Goal: Information Seeking & Learning: Understand process/instructions

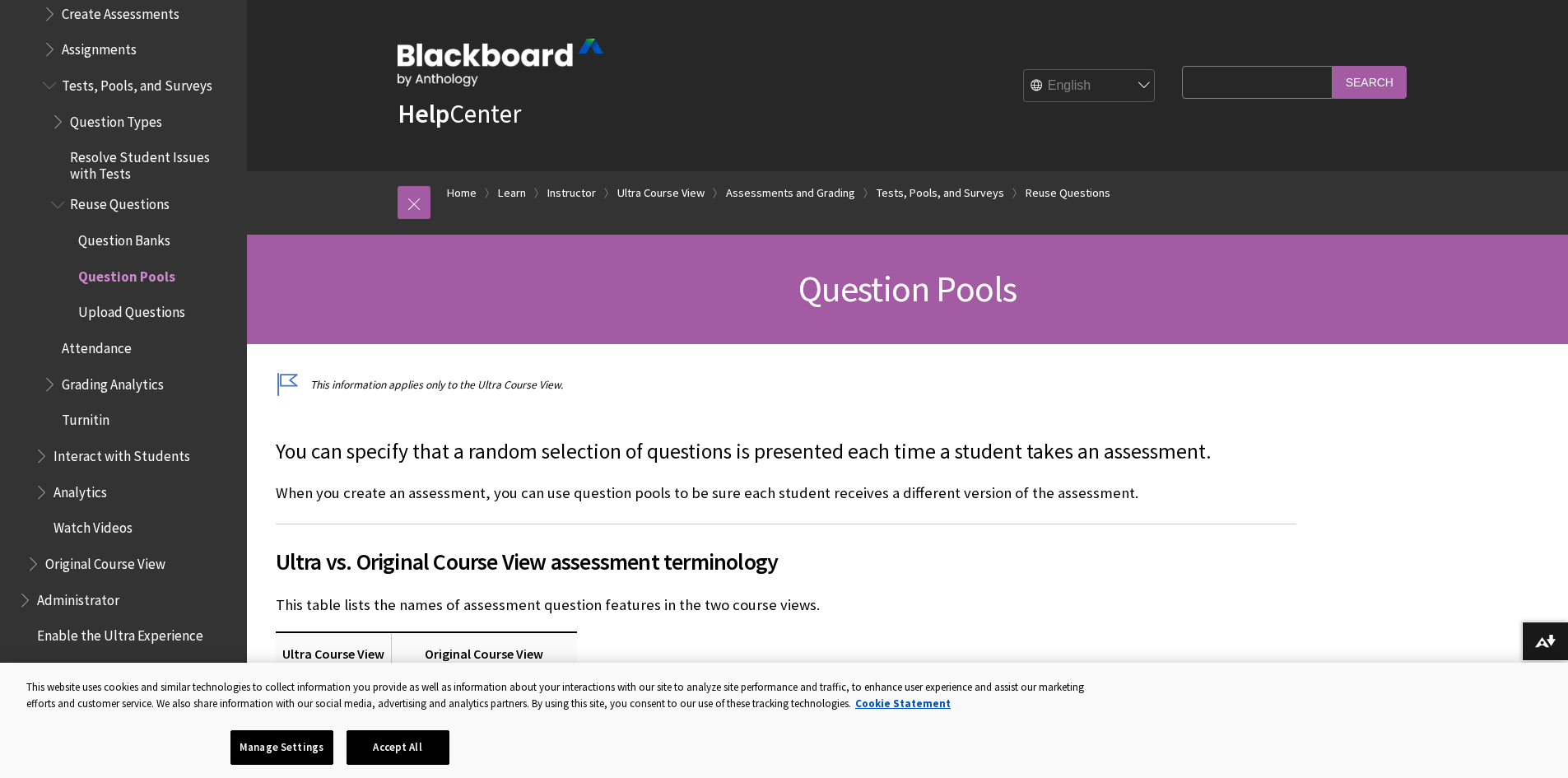
scroll to position [2559, 0]
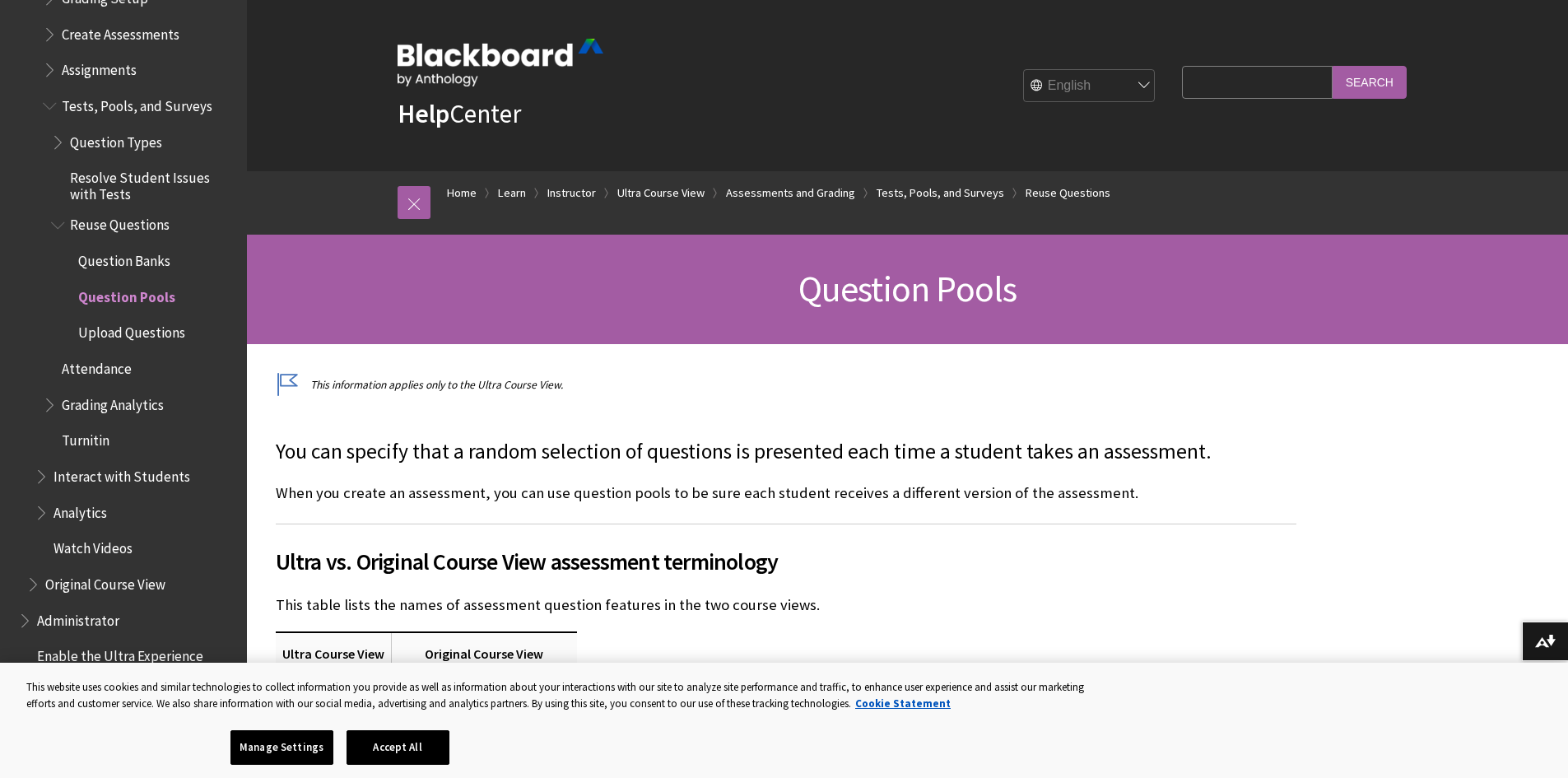
click at [162, 324] on span "Upload Questions" at bounding box center [132, 330] width 107 height 22
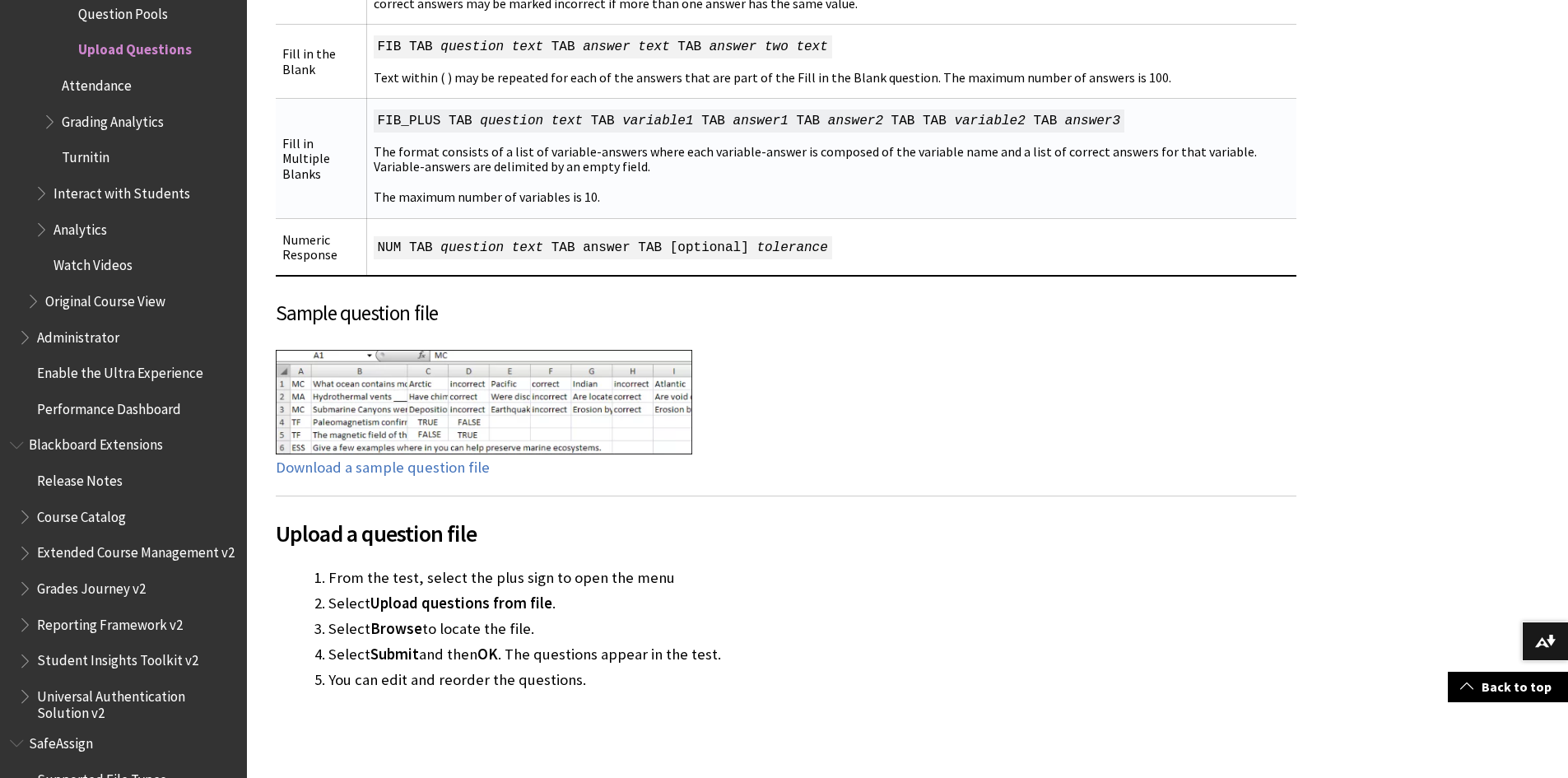
scroll to position [1647, 0]
click at [413, 457] on link "Download a sample question file" at bounding box center [382, 466] width 214 height 19
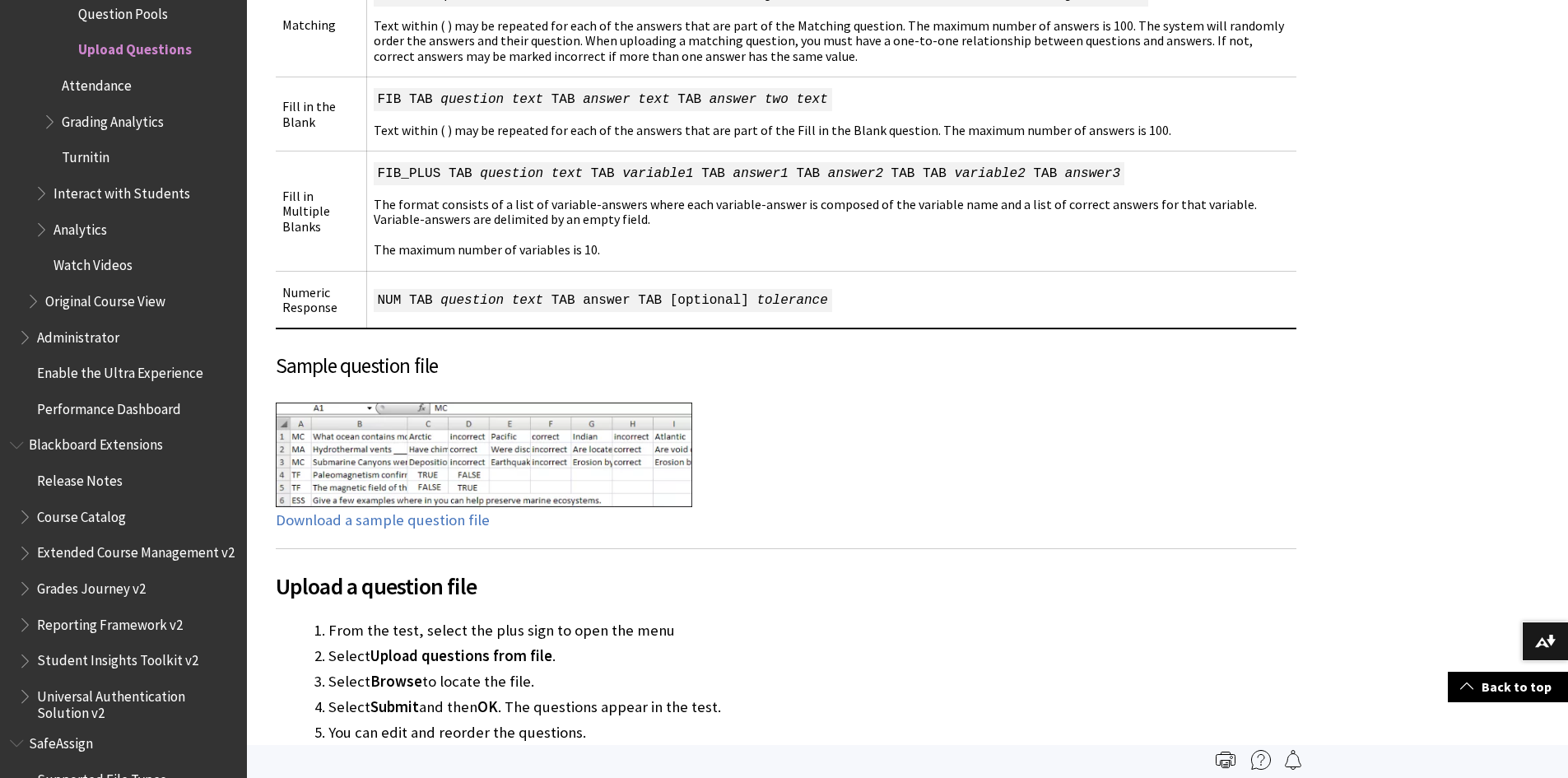
scroll to position [1565, 0]
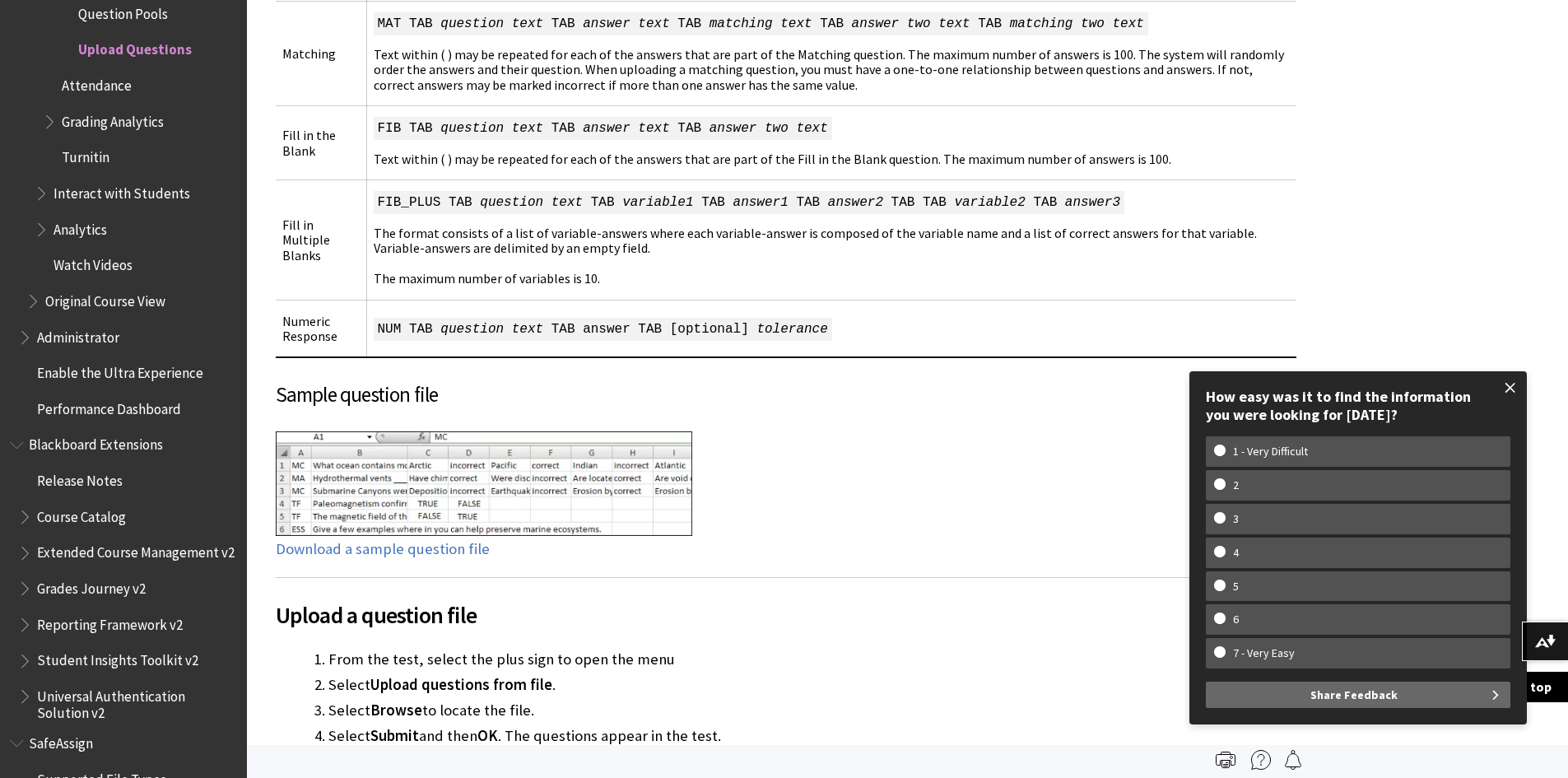
click at [1522, 386] on span at bounding box center [1511, 388] width 35 height 35
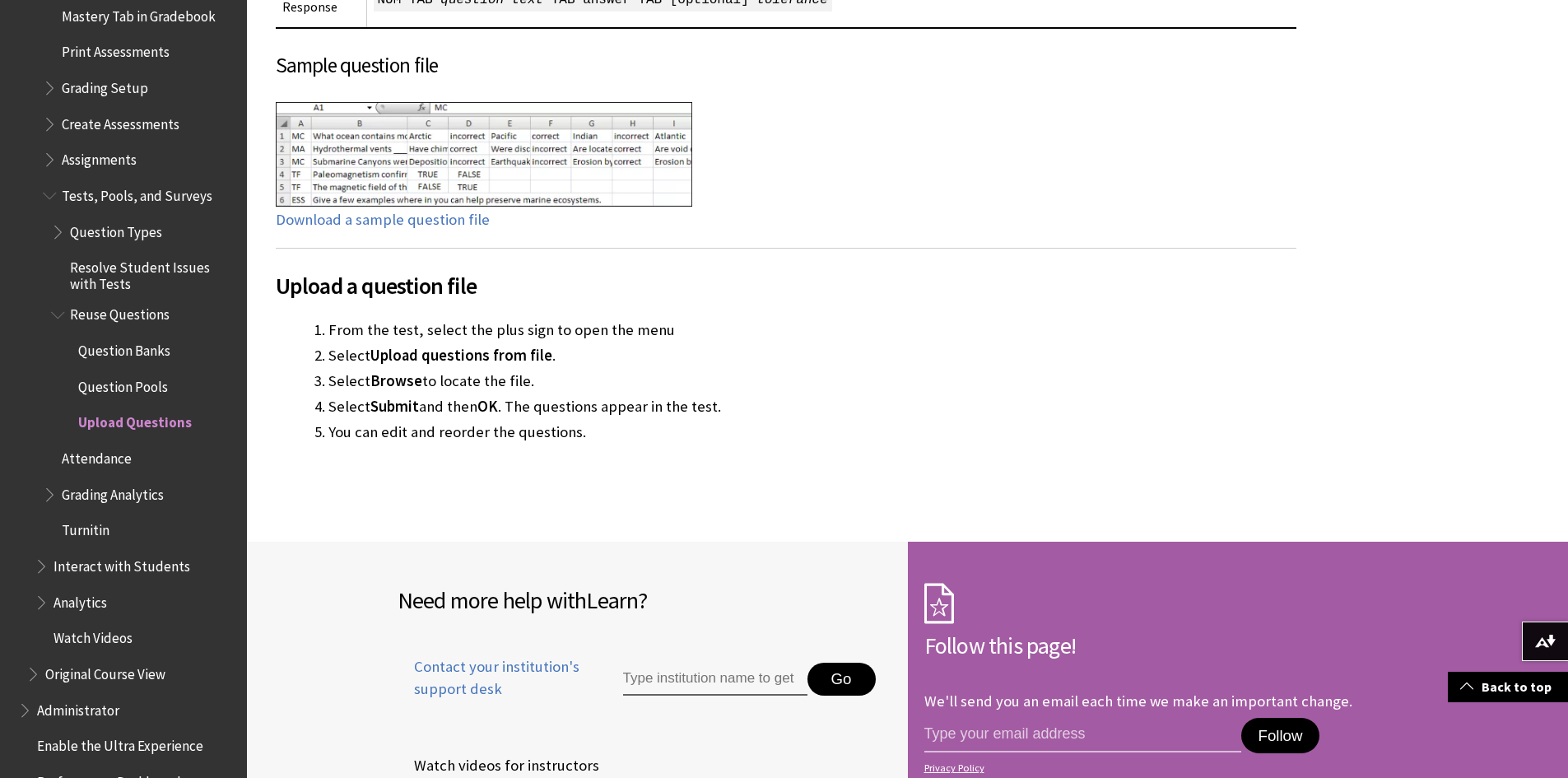
scroll to position [2431, 0]
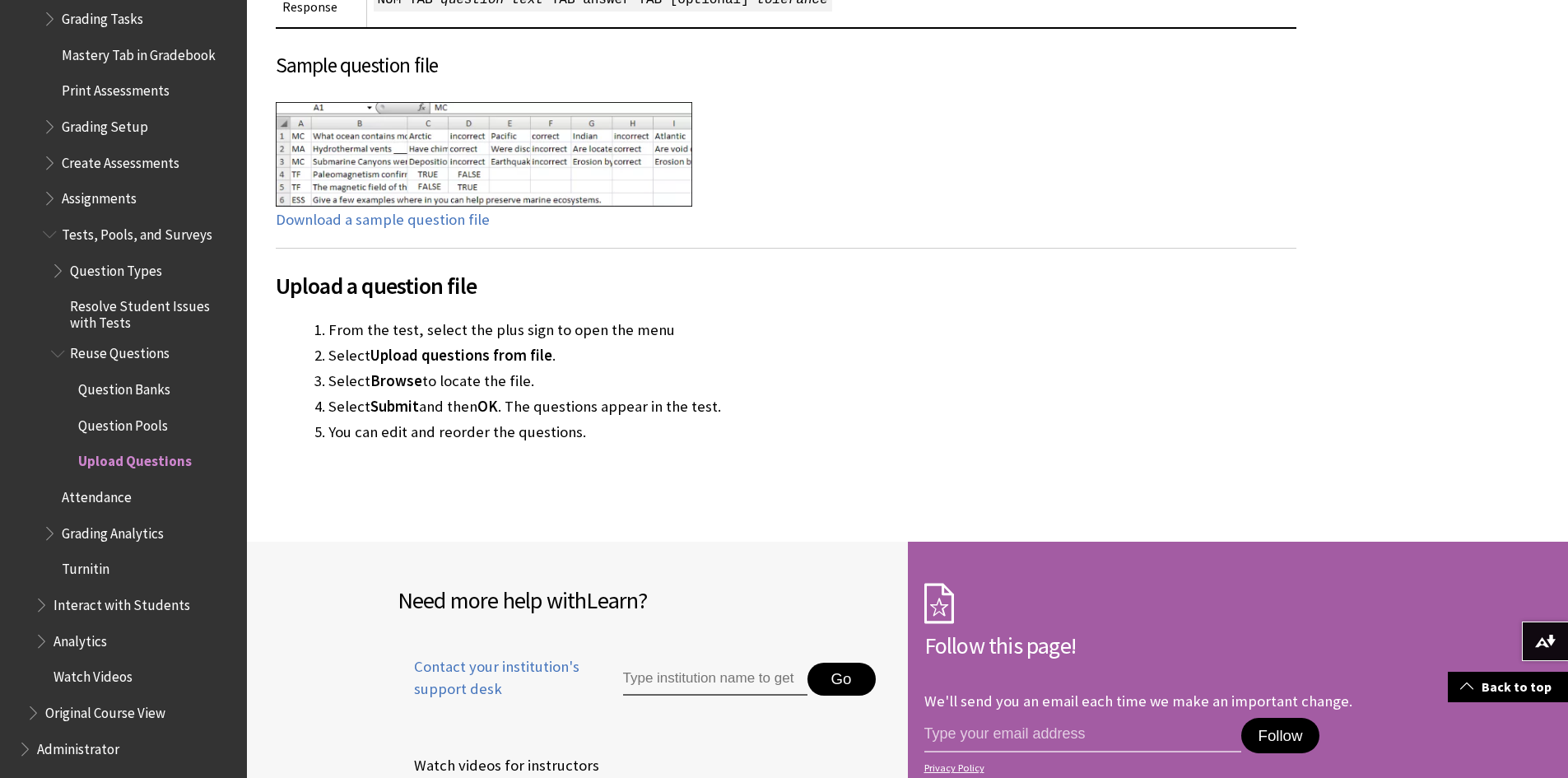
click at [185, 227] on span "Tests, Pools, and Surveys" at bounding box center [137, 231] width 151 height 22
click at [61, 224] on span "Tests, Pools, and Surveys" at bounding box center [139, 234] width 194 height 28
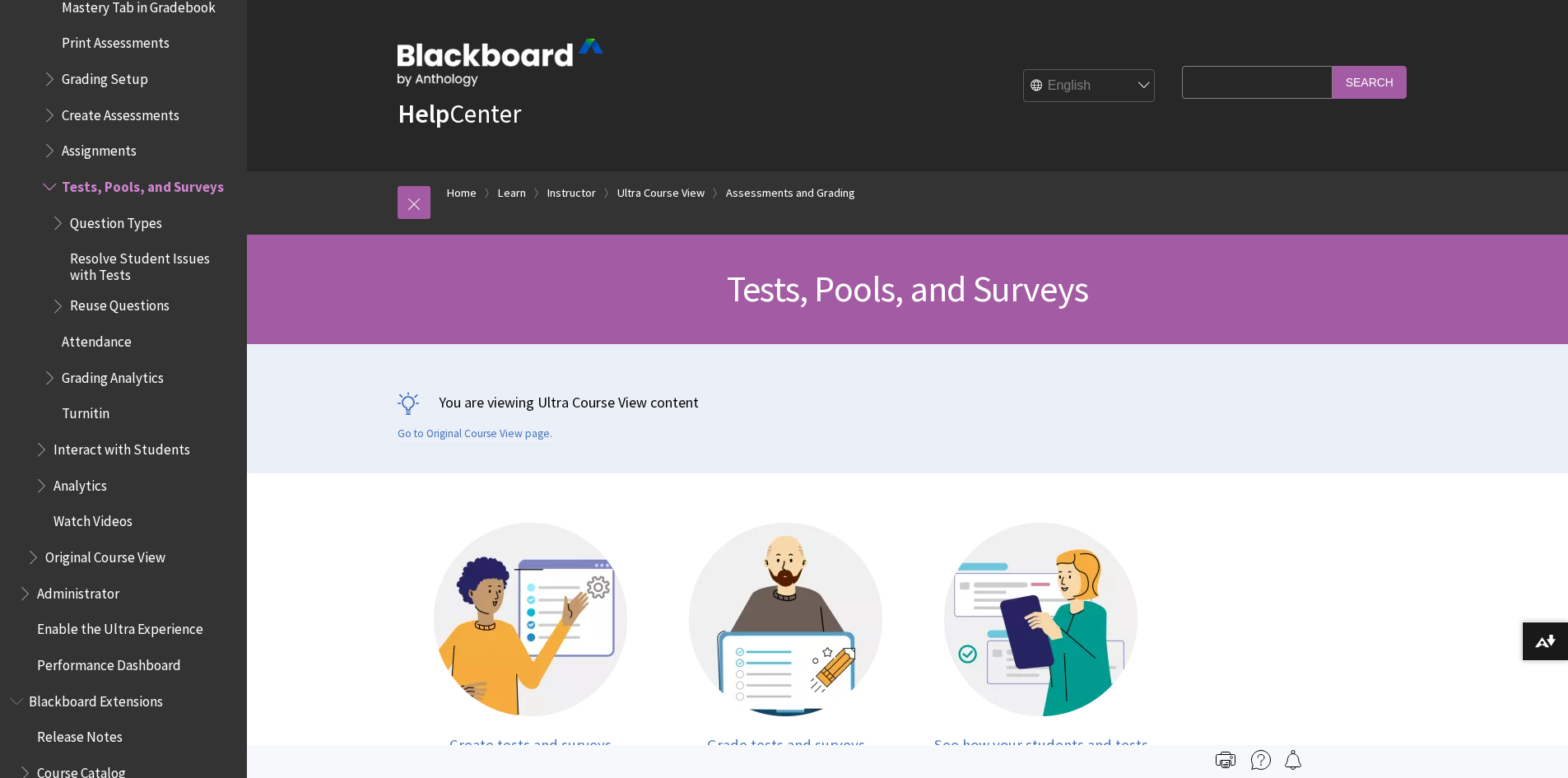
scroll to position [2451, 0]
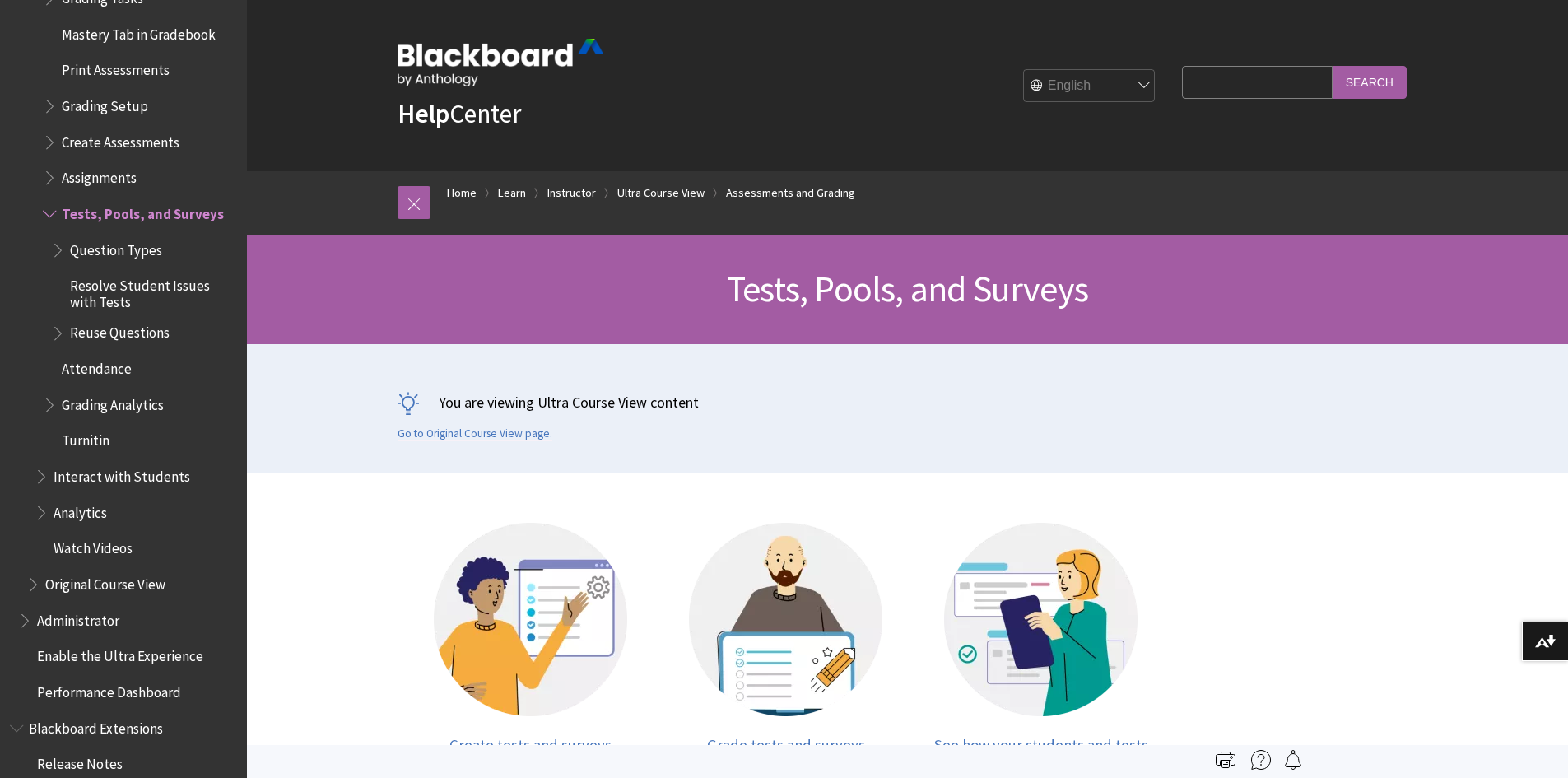
click at [153, 137] on span "Create Assessments" at bounding box center [121, 139] width 118 height 22
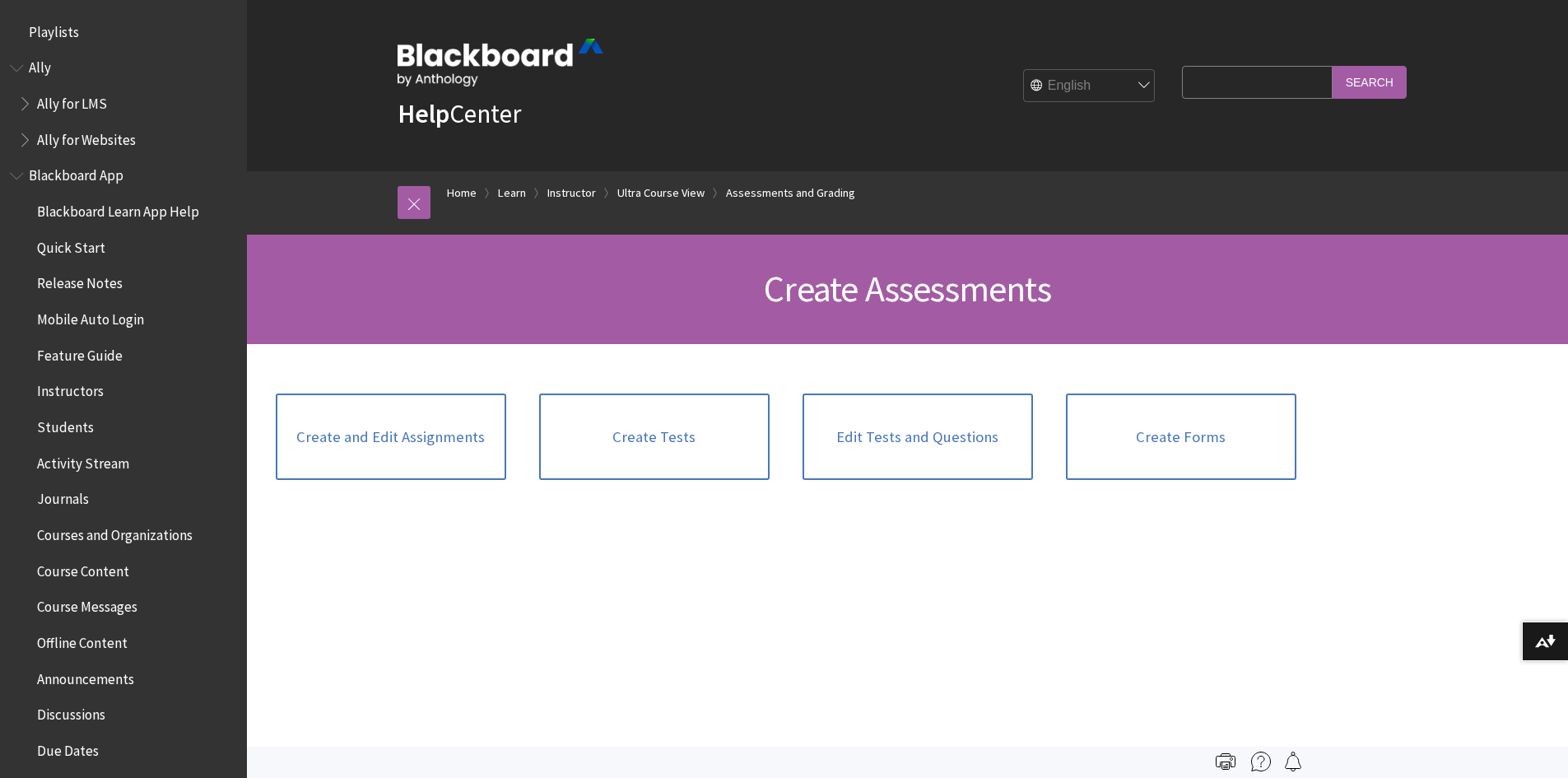
scroll to position [2543, 0]
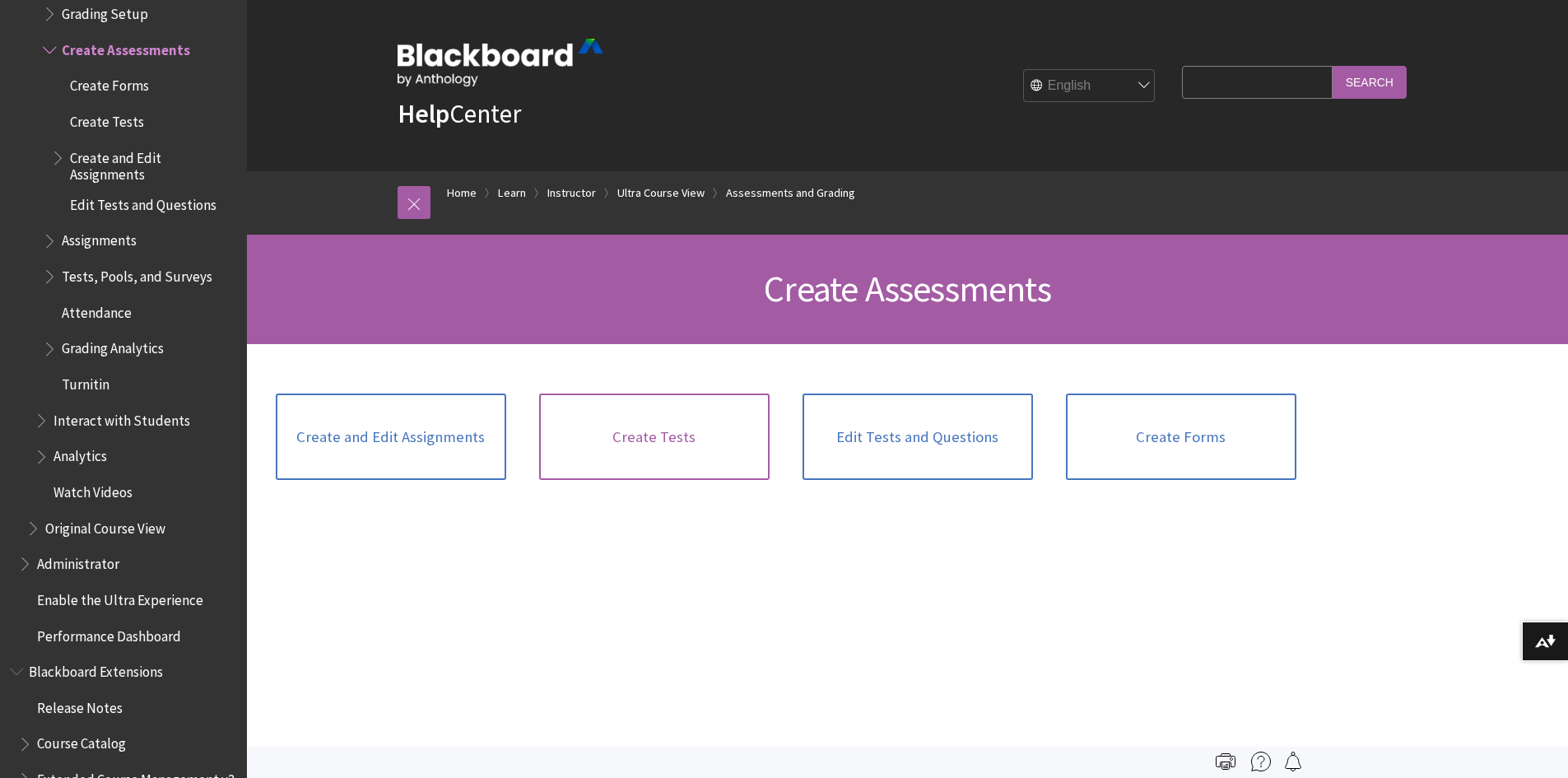
click at [658, 451] on link "Create Tests" at bounding box center [655, 437] width 230 height 87
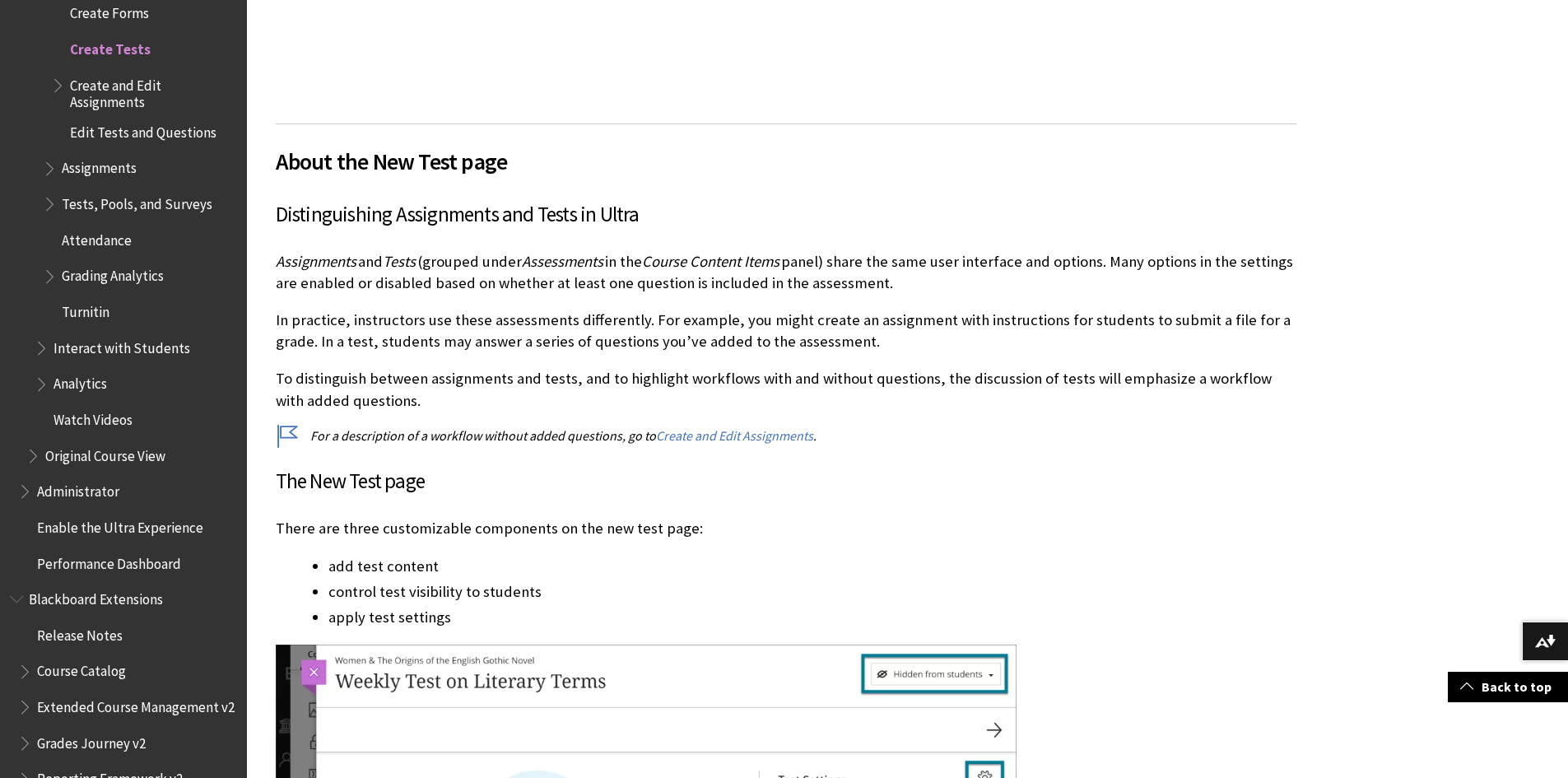
scroll to position [1565, 0]
